Goal: Information Seeking & Learning: Learn about a topic

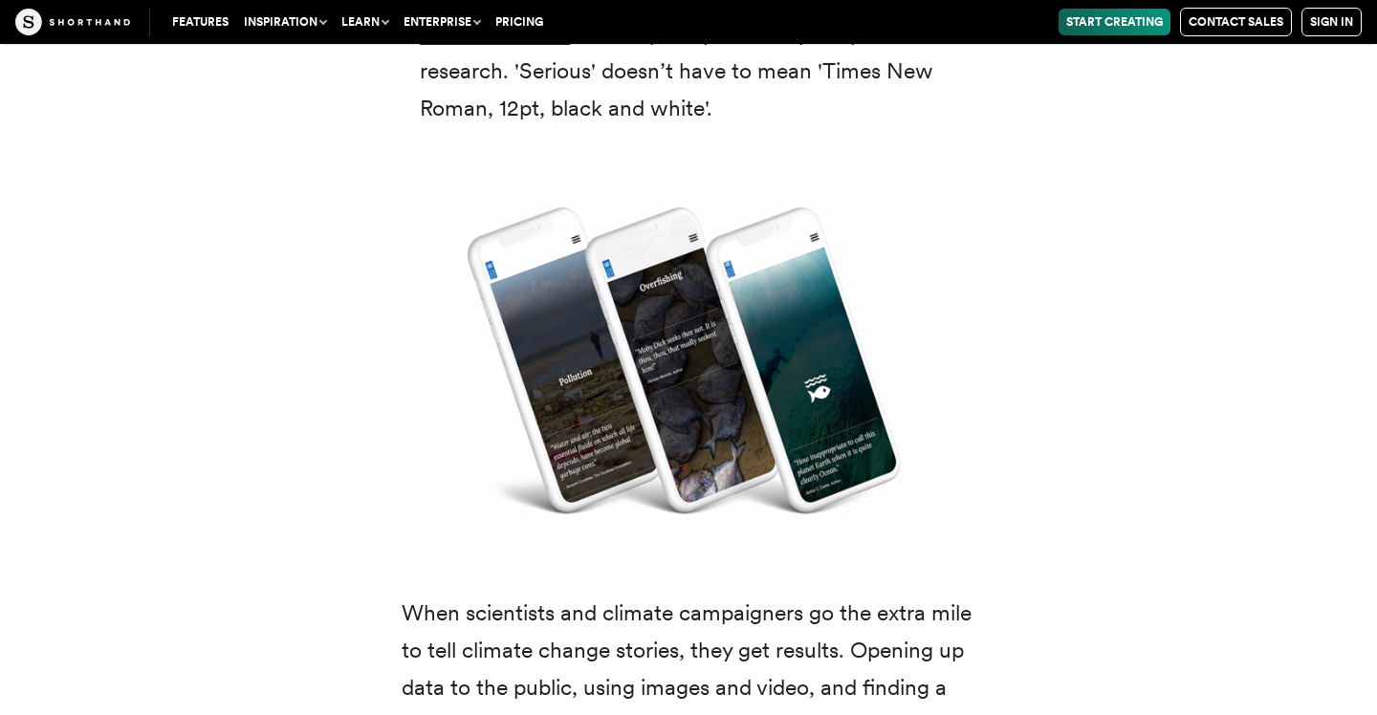
scroll to position [4962, 0]
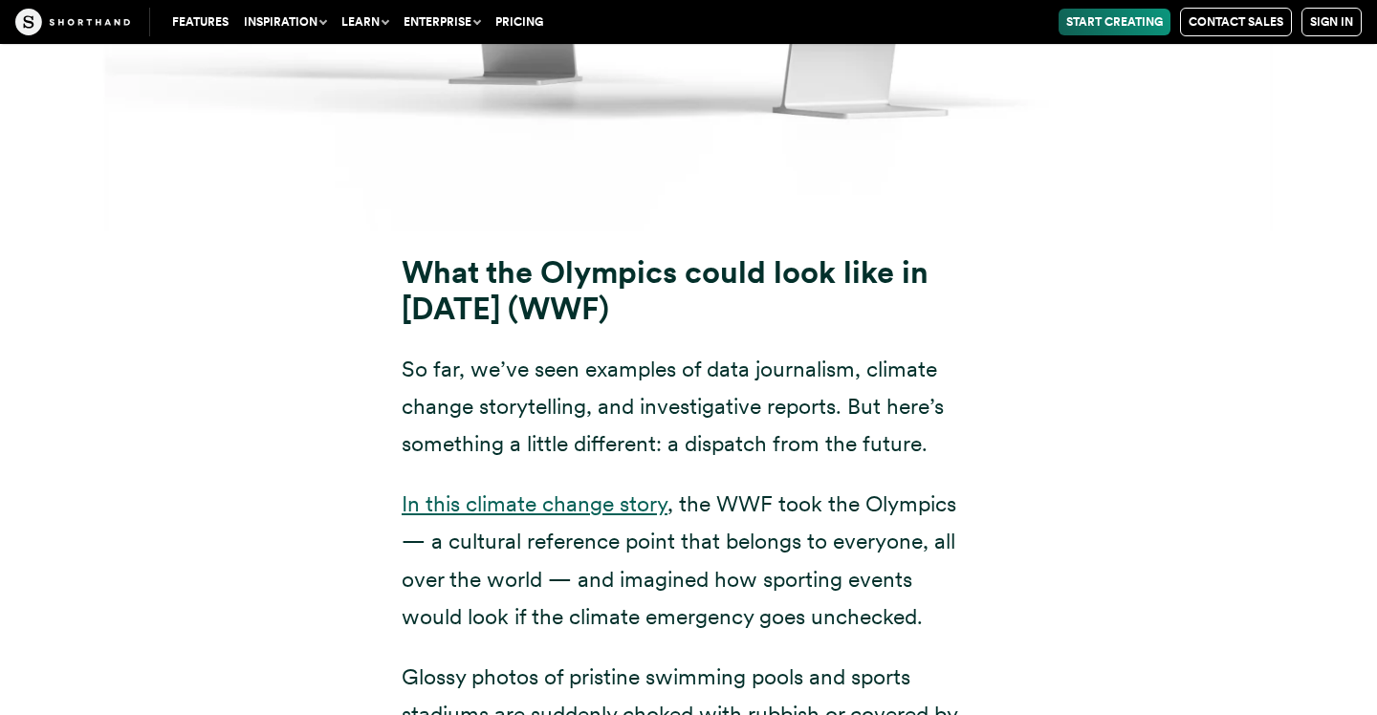
scroll to position [20302, 0]
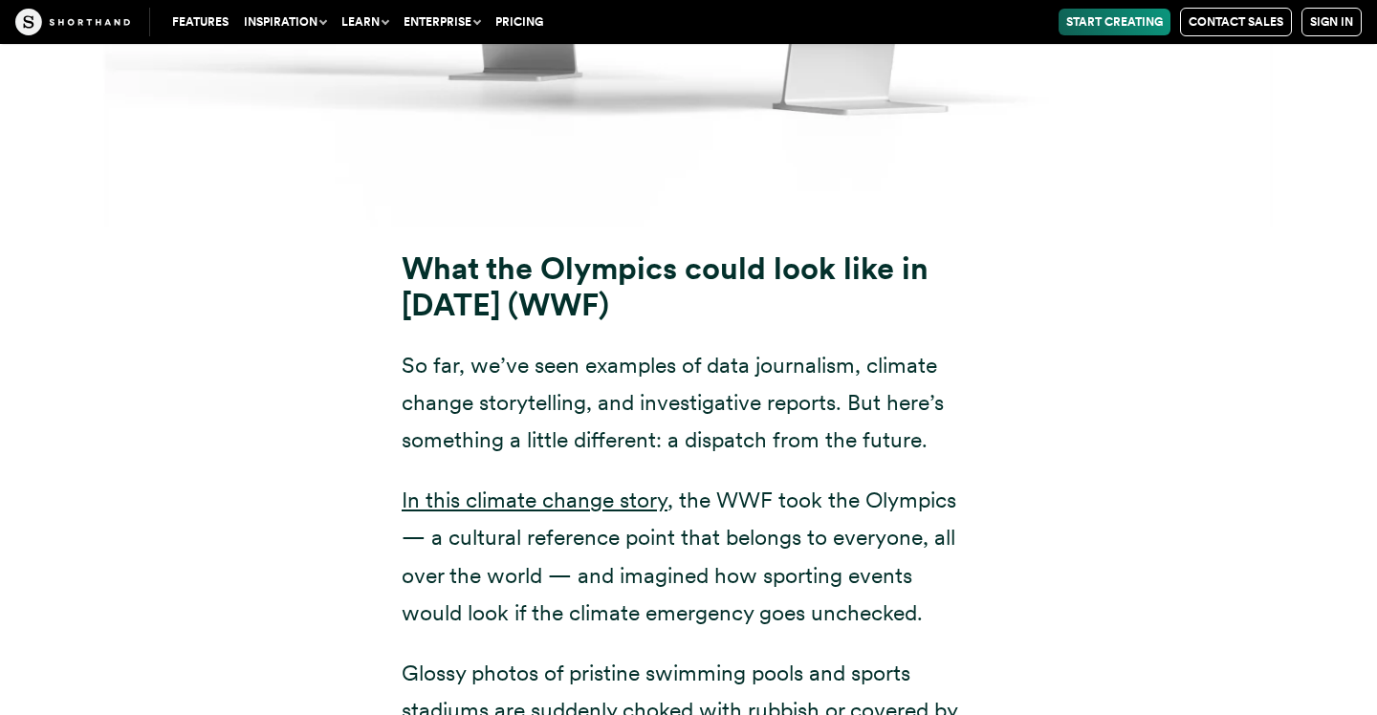
click at [747, 482] on p "In this climate change story , the WWF took the Olympics — a cultural reference…" at bounding box center [689, 556] width 574 height 149
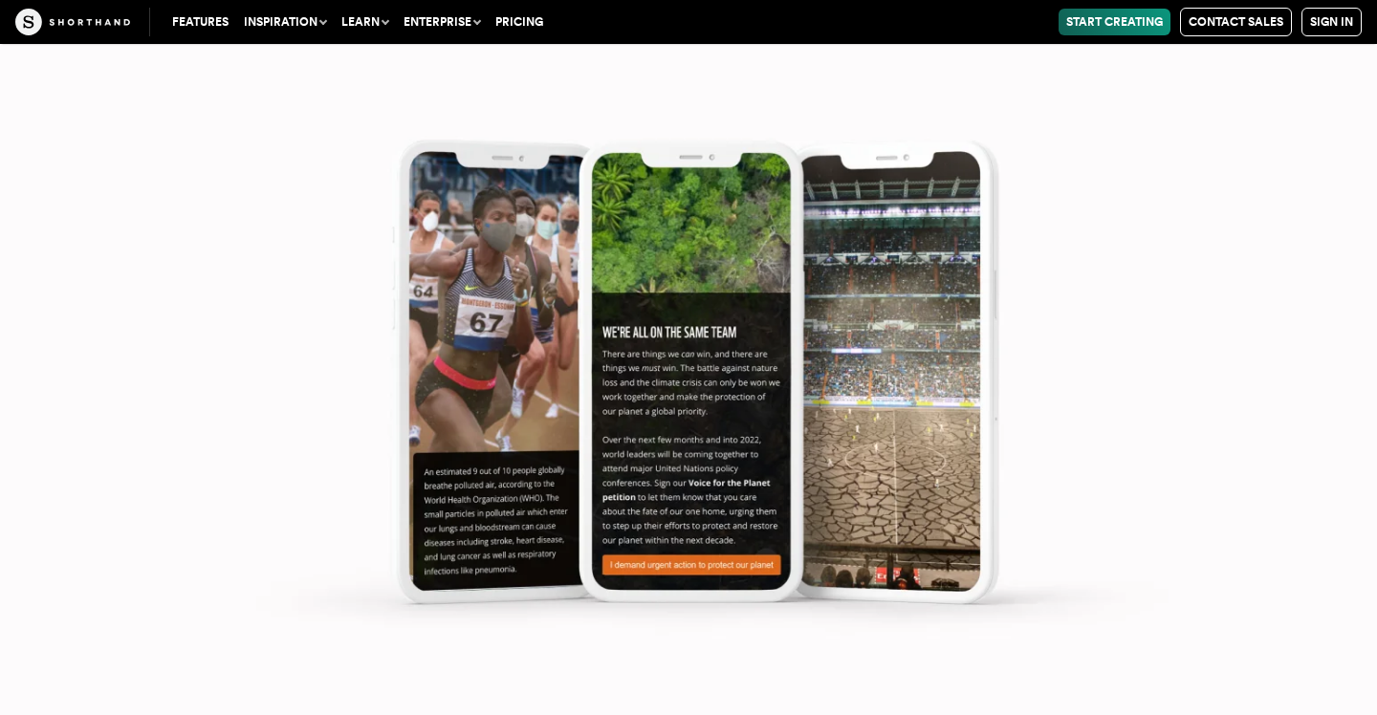
scroll to position [22102, 0]
